Goal: Transaction & Acquisition: Book appointment/travel/reservation

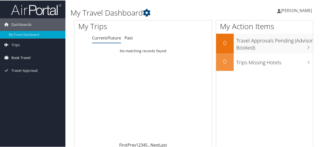
click at [21, 58] on span "Book Travel" at bounding box center [20, 57] width 19 height 13
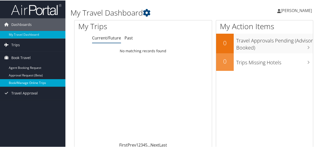
click at [25, 80] on link "Book/Manage Online Trips" at bounding box center [32, 83] width 65 height 8
